Goal: Check status: Check status

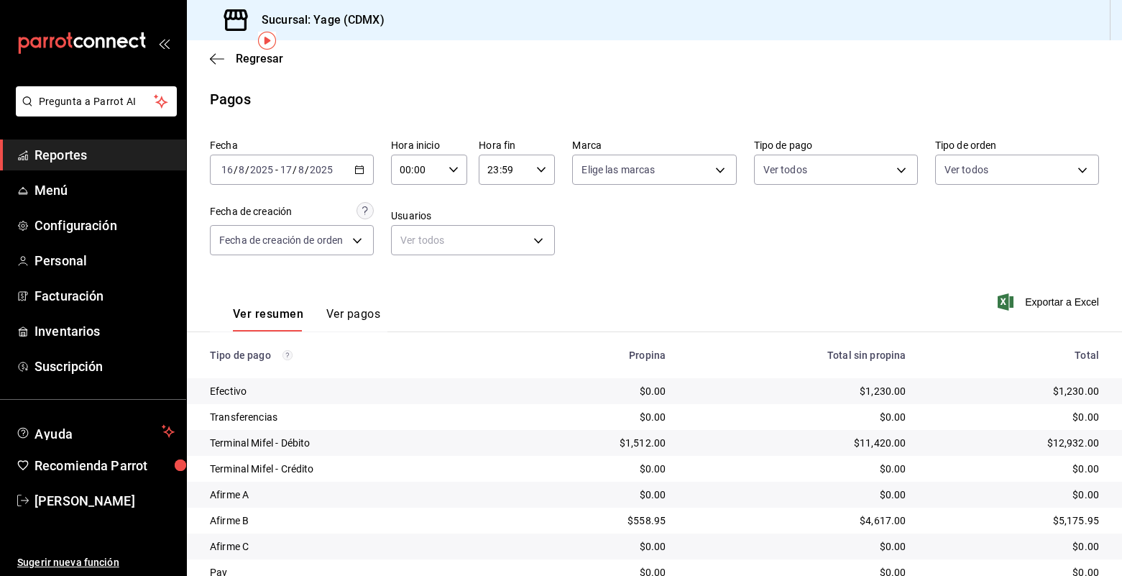
scroll to position [58, 0]
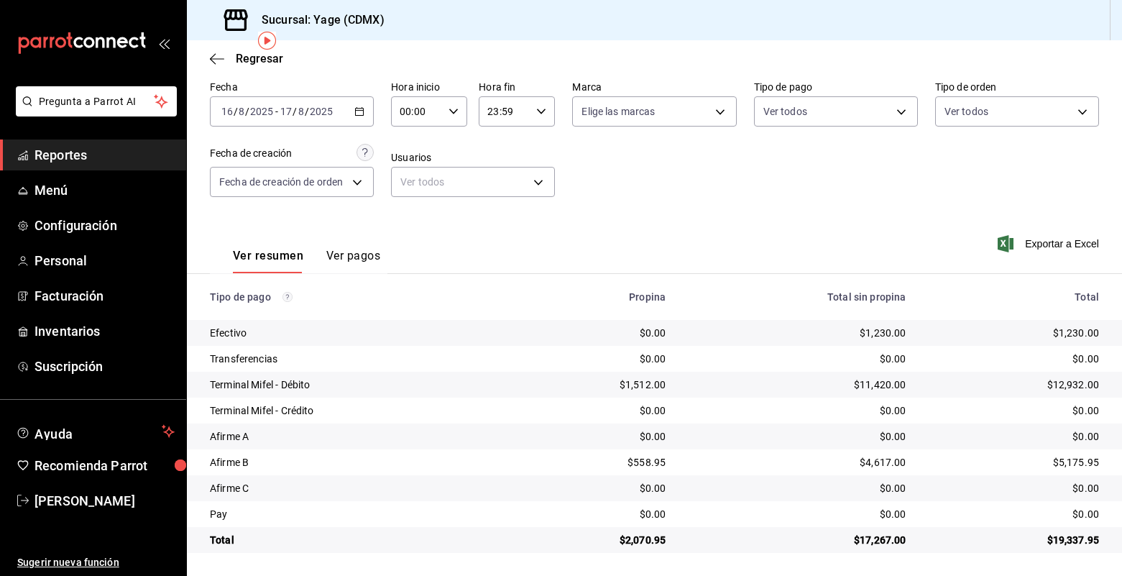
click at [329, 257] on button "Ver pagos" at bounding box center [353, 261] width 54 height 24
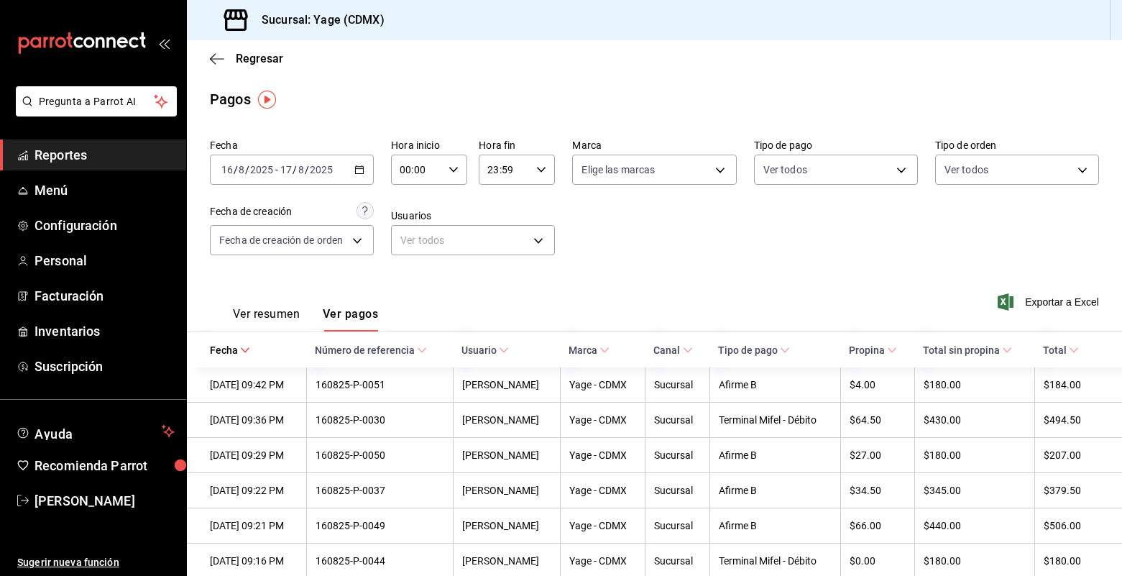
click at [352, 164] on div "2025-08-16 16 / 8 / 2025 - 2025-08-17 17 / 8 / 2025" at bounding box center [292, 170] width 164 height 30
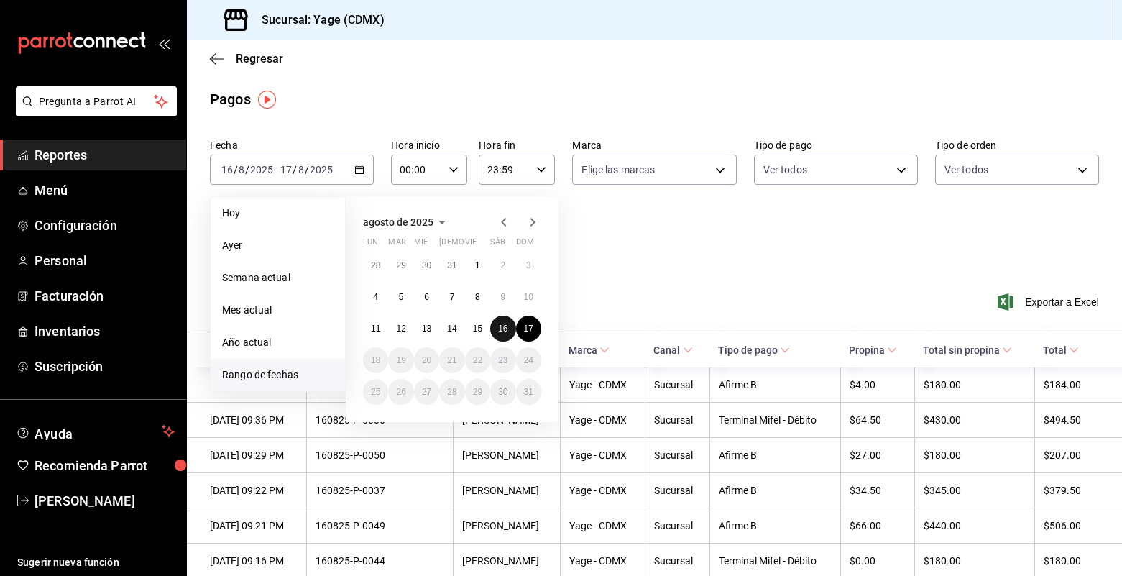
click at [505, 333] on abbr "16" at bounding box center [502, 329] width 9 height 10
click at [527, 331] on abbr "17" at bounding box center [528, 329] width 9 height 10
